Goal: Find contact information: Find contact information

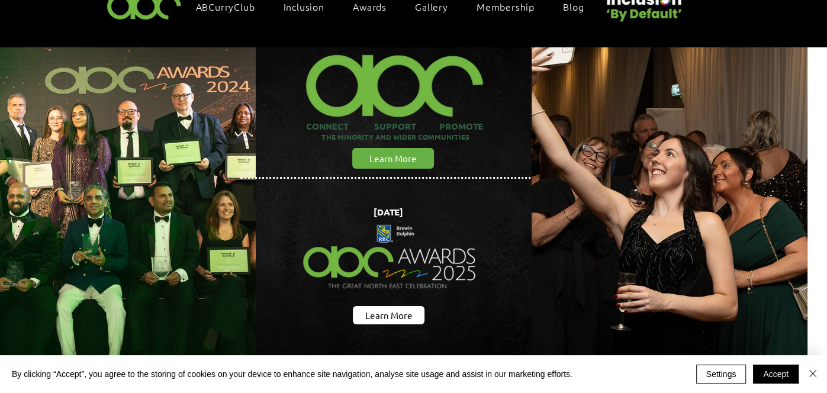
scroll to position [0, 20]
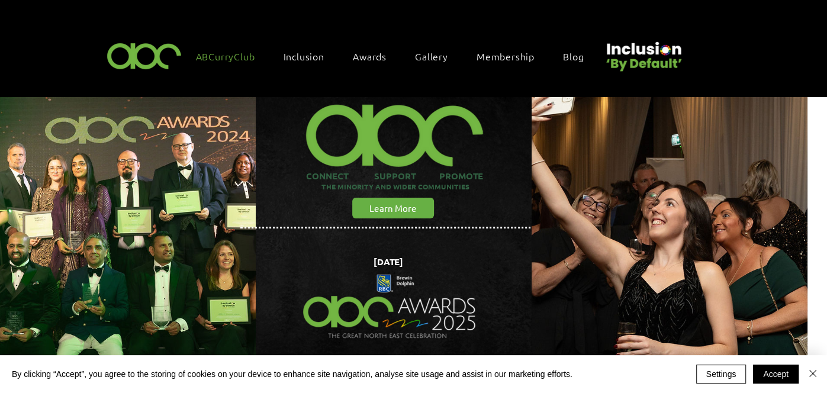
click at [235, 54] on span "ABCurryClub" at bounding box center [225, 56] width 59 height 13
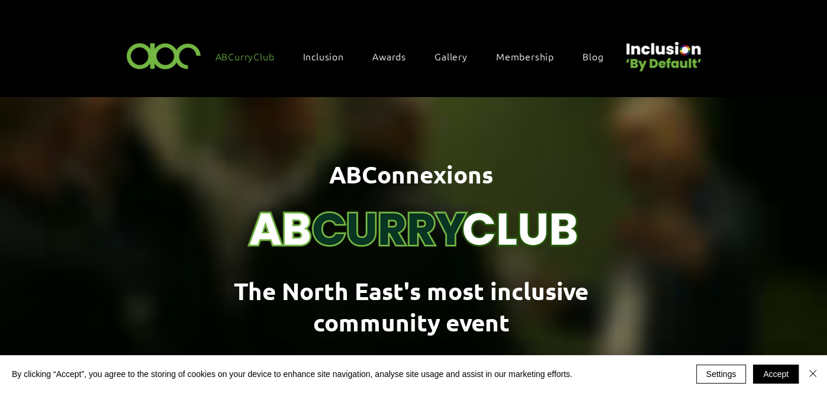
click at [235, 54] on span "ABCurryClub" at bounding box center [245, 56] width 59 height 13
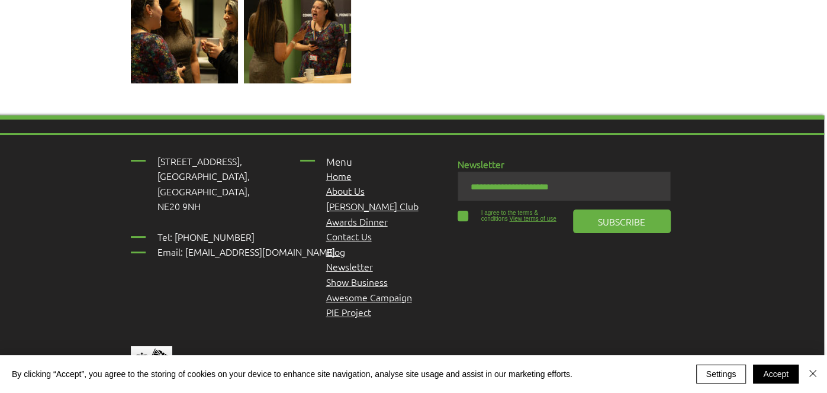
scroll to position [2614, 3]
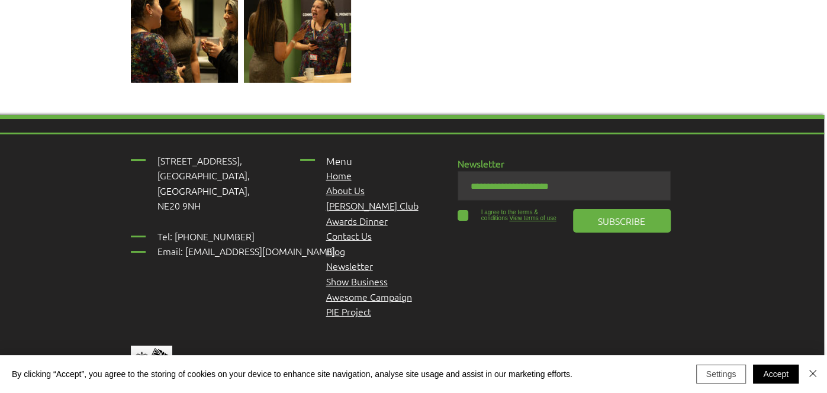
click at [722, 376] on button "Settings" at bounding box center [721, 374] width 50 height 19
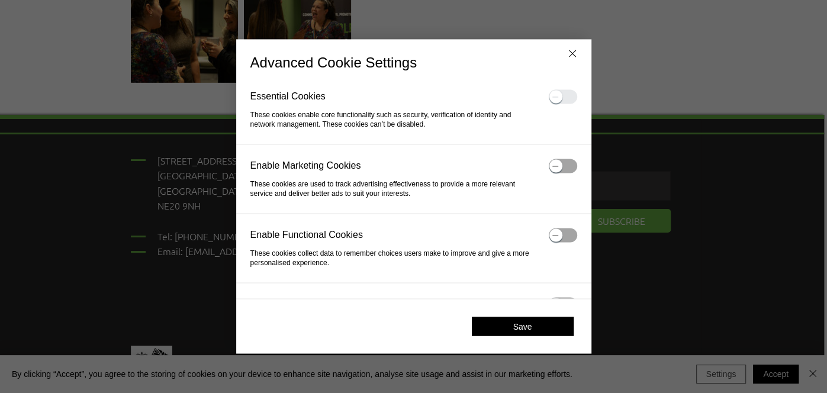
click at [722, 376] on div at bounding box center [413, 196] width 827 height 393
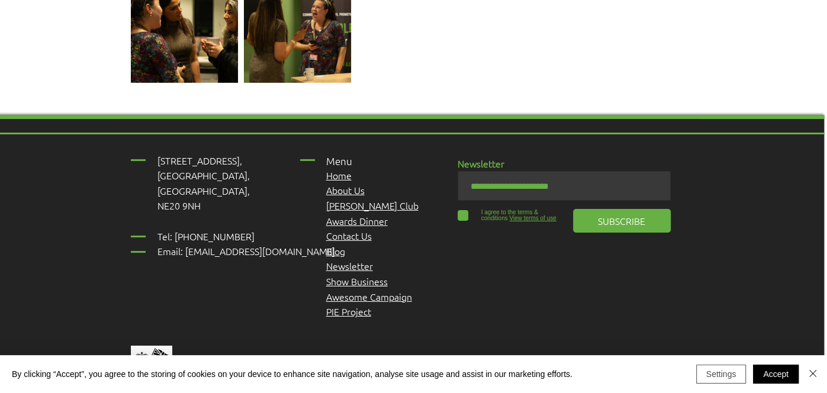
click at [718, 378] on button "Settings" at bounding box center [721, 374] width 50 height 19
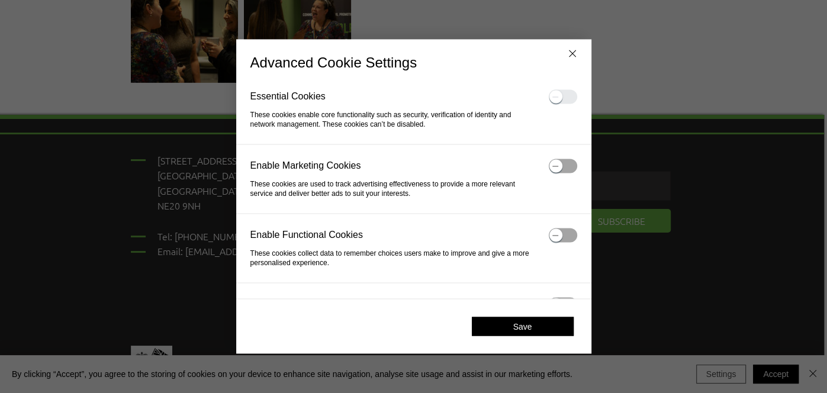
click at [718, 378] on div at bounding box center [413, 196] width 827 height 393
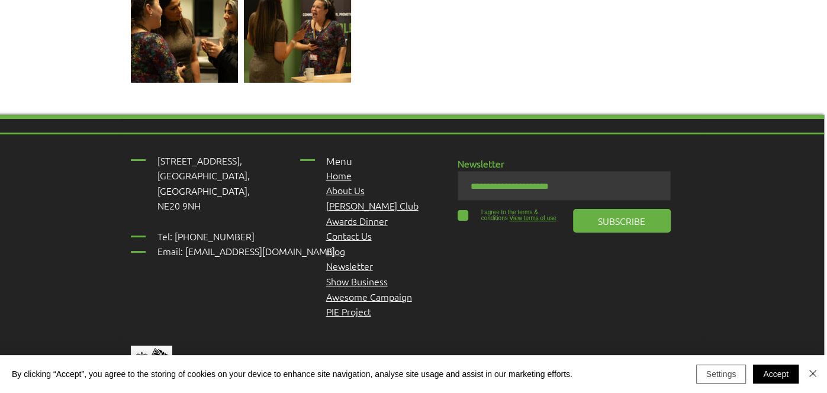
click at [714, 371] on button "Settings" at bounding box center [721, 374] width 50 height 19
click at [714, 371] on div at bounding box center [413, 196] width 827 height 393
click at [727, 369] on div at bounding box center [413, 196] width 827 height 393
click at [812, 372] on div at bounding box center [413, 196] width 827 height 393
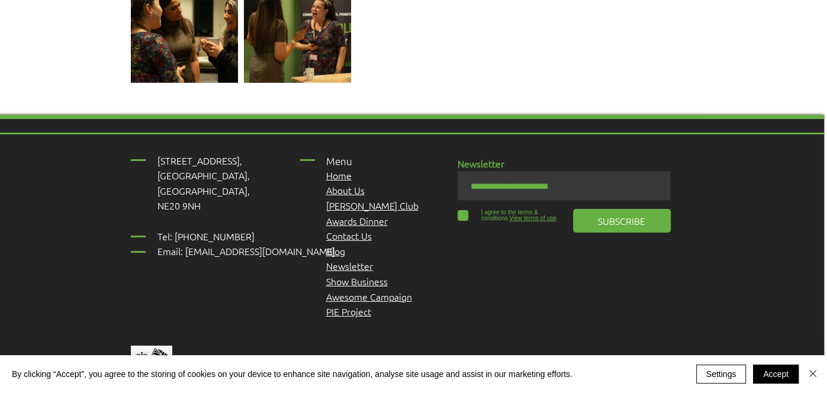
click at [715, 368] on div at bounding box center [413, 196] width 827 height 393
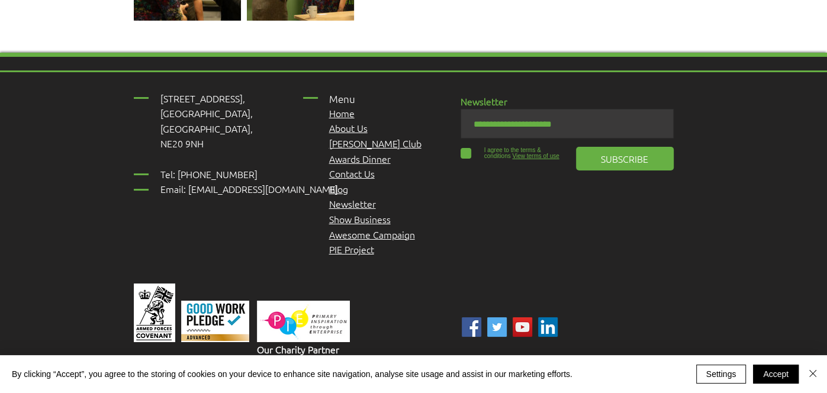
scroll to position [2674, 0]
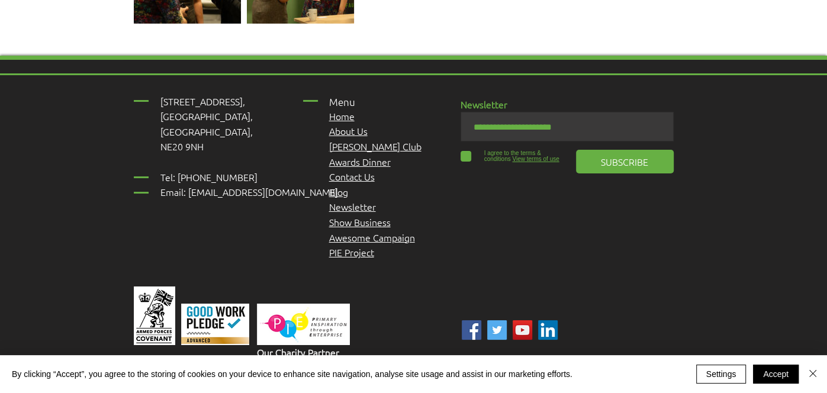
click at [265, 176] on section "Essential Cookies These cookies enable core functionality such as security, ver…" at bounding box center [413, 152] width 355 height 69
click at [403, 371] on p "These cookies help us to understand how visitors interact with our website, dis…" at bounding box center [394, 370] width 288 height 19
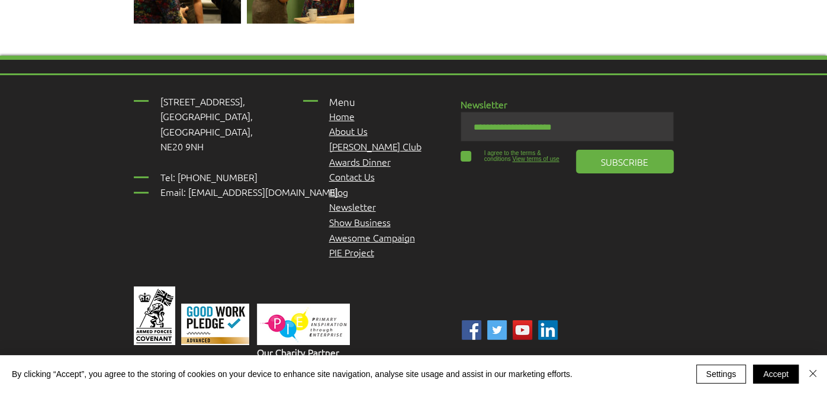
click at [712, 373] on div at bounding box center [413, 196] width 827 height 393
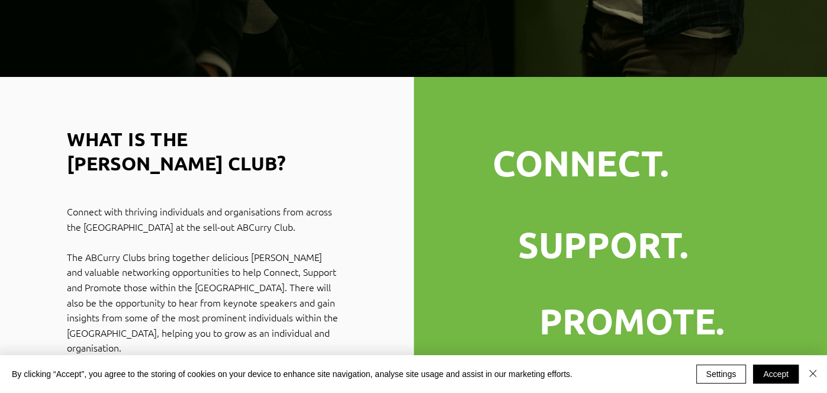
scroll to position [0, 0]
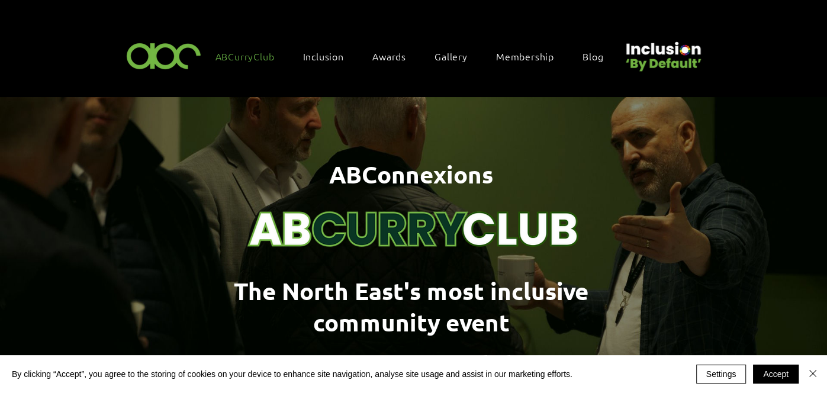
click at [594, 52] on div at bounding box center [413, 196] width 827 height 393
click at [722, 376] on button "Settings" at bounding box center [721, 374] width 50 height 19
click at [722, 376] on div at bounding box center [413, 196] width 827 height 393
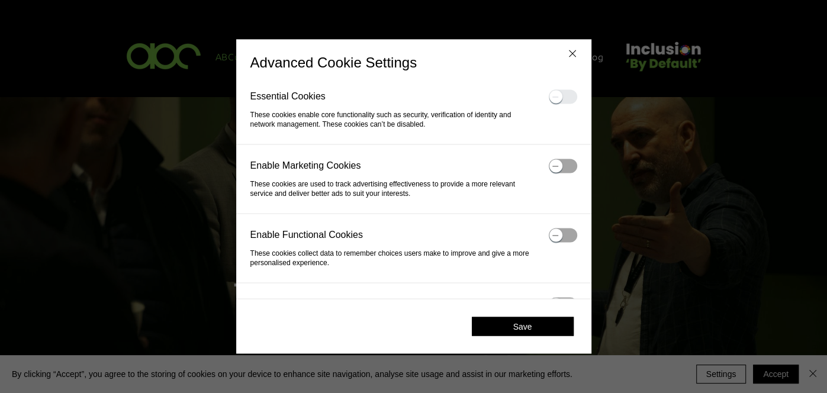
scroll to position [52, 0]
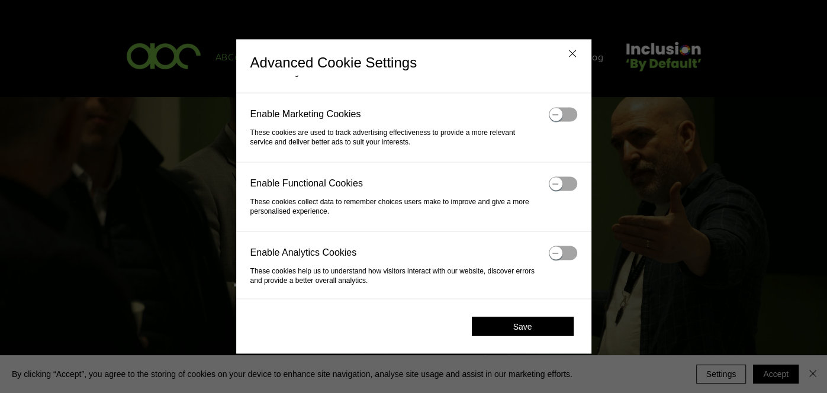
click at [528, 325] on button "Save" at bounding box center [523, 326] width 102 height 19
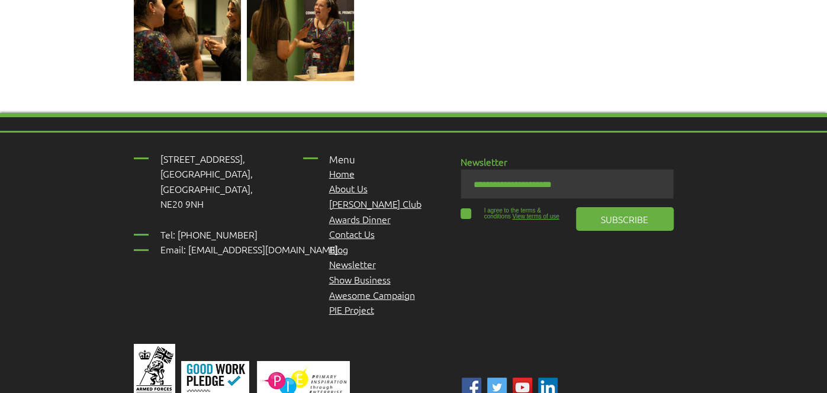
scroll to position [2617, 0]
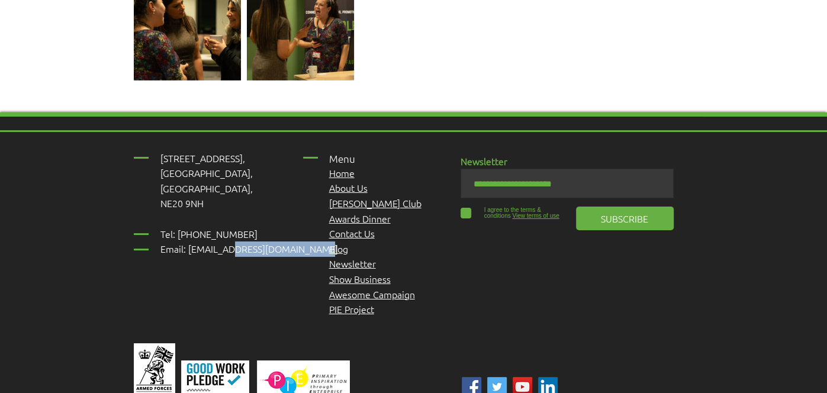
drag, startPoint x: 219, startPoint y: 233, endPoint x: 311, endPoint y: 234, distance: 93.0
click at [311, 234] on p "Tel: [PHONE_NUMBER] Email: [EMAIL_ADDRESS][DOMAIN_NAME]" at bounding box center [255, 242] width 190 height 30
click at [189, 230] on span "Tel: [PHONE_NUMBER] Email: [EMAIL_ADDRESS][DOMAIN_NAME]" at bounding box center [249, 241] width 178 height 28
drag, startPoint x: 188, startPoint y: 232, endPoint x: 306, endPoint y: 234, distance: 117.9
click at [306, 234] on span "Tel: [PHONE_NUMBER] Email: [EMAIL_ADDRESS][DOMAIN_NAME]" at bounding box center [249, 241] width 178 height 28
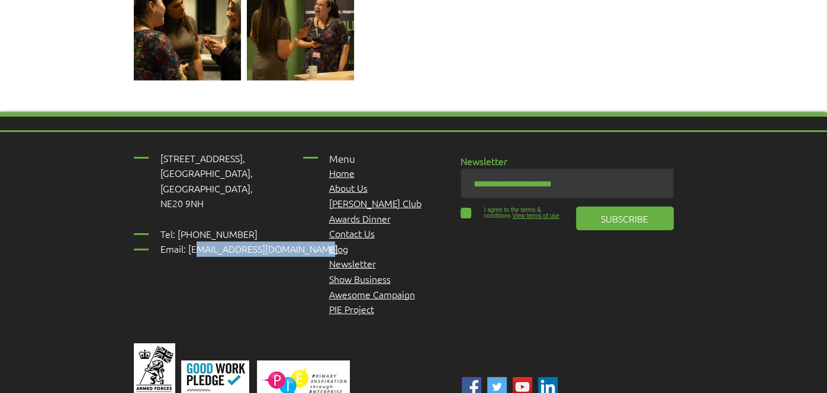
drag, startPoint x: 189, startPoint y: 230, endPoint x: 317, endPoint y: 230, distance: 128.5
click at [317, 230] on p "Tel: [PHONE_NUMBER] Email: [EMAIL_ADDRESS][DOMAIN_NAME]" at bounding box center [255, 242] width 190 height 30
click at [187, 231] on span "Tel: [PHONE_NUMBER] Email: [EMAIL_ADDRESS][DOMAIN_NAME]" at bounding box center [249, 241] width 178 height 28
drag, startPoint x: 187, startPoint y: 231, endPoint x: 307, endPoint y: 230, distance: 119.6
click at [307, 230] on span "Tel: [PHONE_NUMBER] Email: [EMAIL_ADDRESS][DOMAIN_NAME]" at bounding box center [249, 241] width 178 height 28
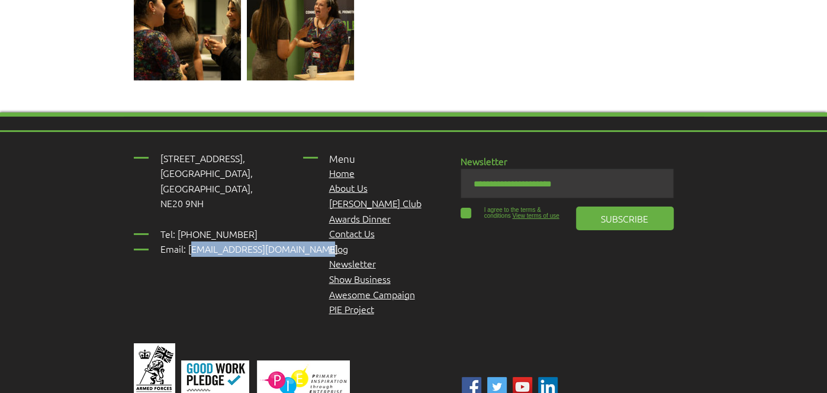
copy span "[EMAIL_ADDRESS][DOMAIN_NAME]"
